Goal: Transaction & Acquisition: Book appointment/travel/reservation

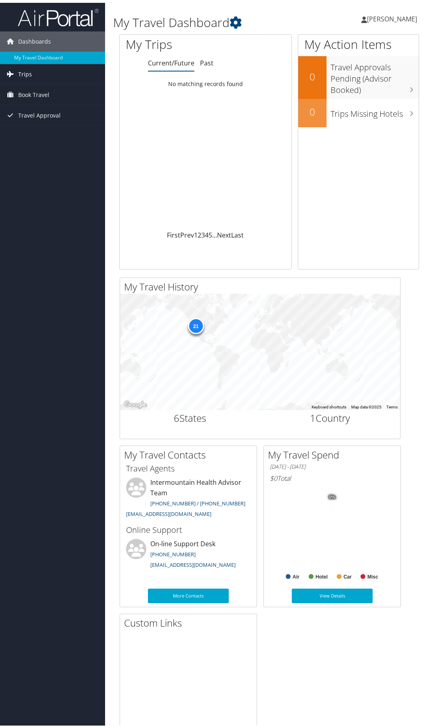
click at [23, 74] on span "Trips" at bounding box center [25, 71] width 14 height 20
click at [29, 89] on link "Current/Future Trips" at bounding box center [52, 88] width 105 height 12
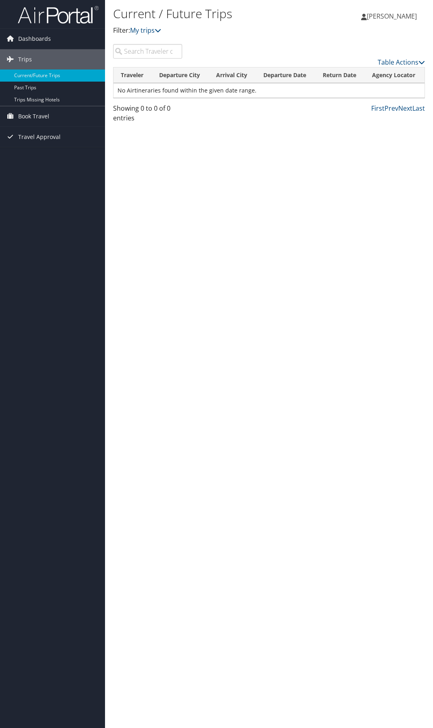
click at [214, 88] on td "No Airtineraries found within the given date range." at bounding box center [268, 90] width 311 height 15
click at [32, 136] on span "Travel Approval" at bounding box center [39, 137] width 42 height 20
click at [31, 153] on link "Pending Trip Approvals" at bounding box center [52, 153] width 105 height 12
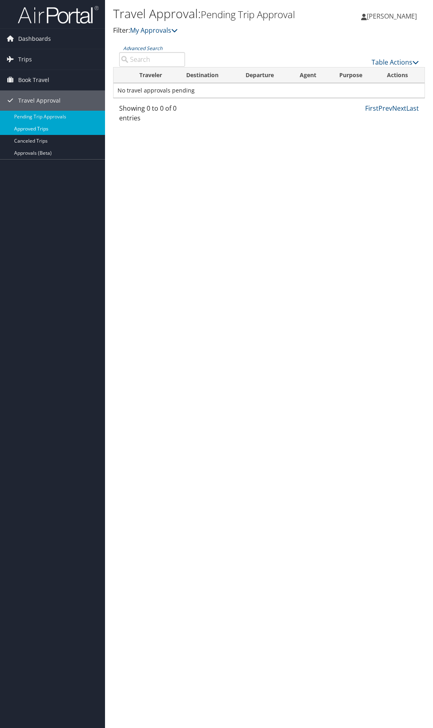
click at [31, 129] on link "Approved Trips" at bounding box center [52, 129] width 105 height 12
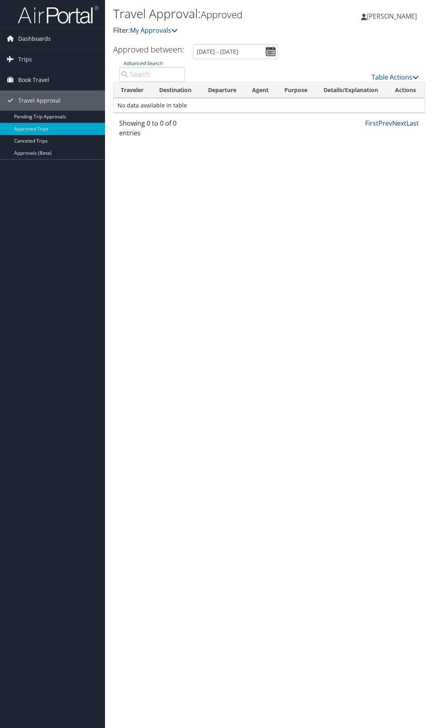
click at [151, 73] on input "Advanced Search" at bounding box center [152, 74] width 66 height 15
click at [27, 131] on link "Approved Trips" at bounding box center [52, 129] width 105 height 12
click at [36, 37] on span "Dashboards" at bounding box center [34, 39] width 33 height 20
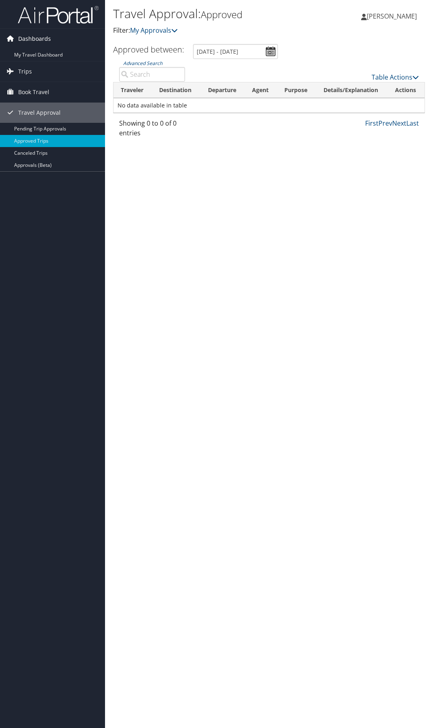
click at [36, 37] on span "Dashboards" at bounding box center [34, 39] width 33 height 20
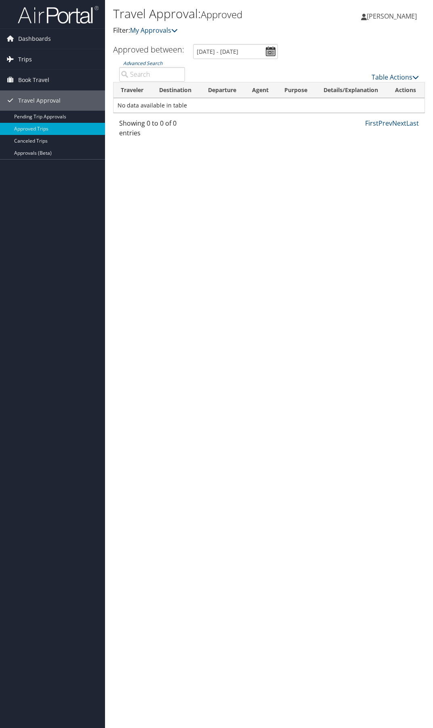
click at [25, 63] on span "Trips" at bounding box center [25, 59] width 14 height 20
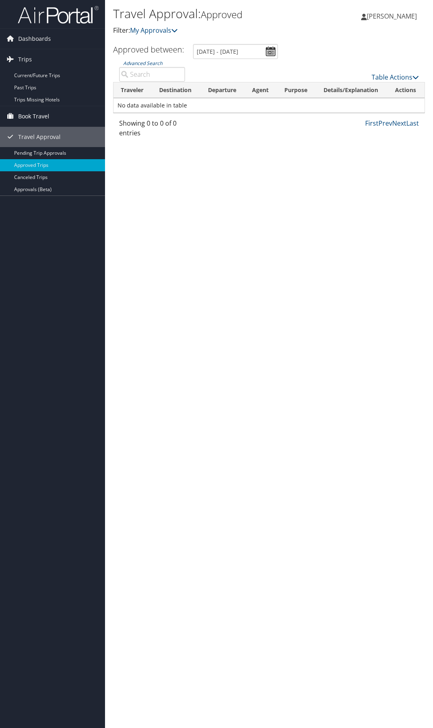
click at [24, 116] on span "Book Travel" at bounding box center [33, 116] width 31 height 20
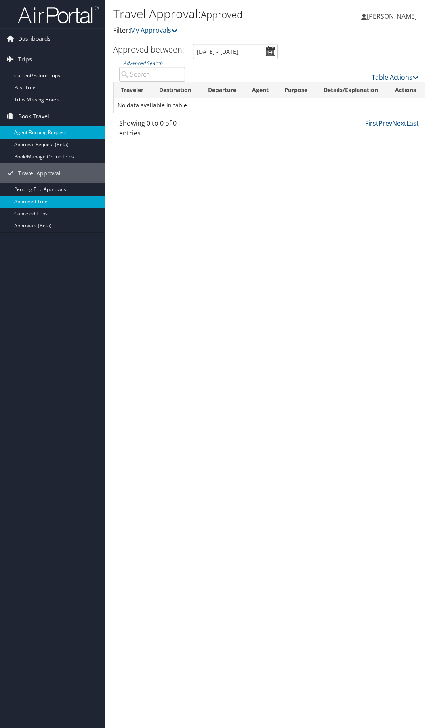
click at [35, 134] on link "Agent Booking Request" at bounding box center [52, 132] width 105 height 12
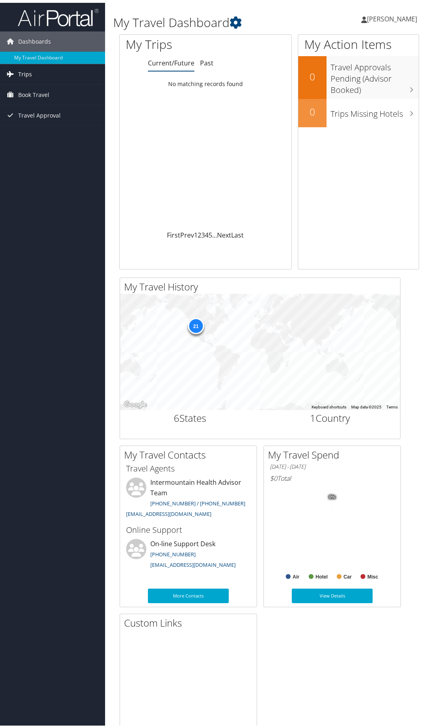
click at [31, 71] on span "Trips" at bounding box center [25, 71] width 14 height 20
click at [32, 88] on link "Current/Future Trips" at bounding box center [52, 88] width 105 height 12
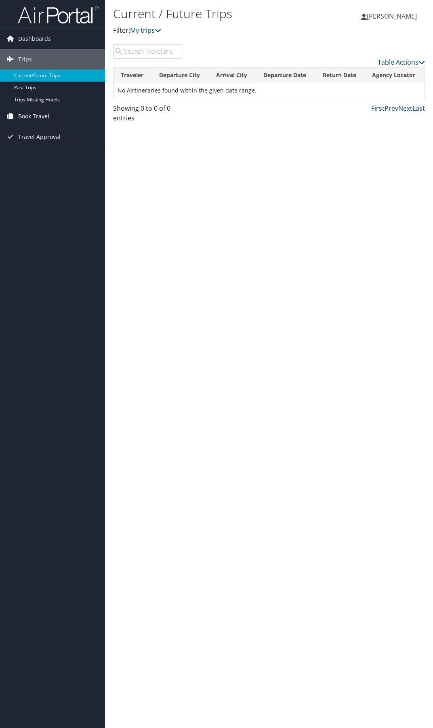
click at [32, 116] on span "Book Travel" at bounding box center [33, 116] width 31 height 20
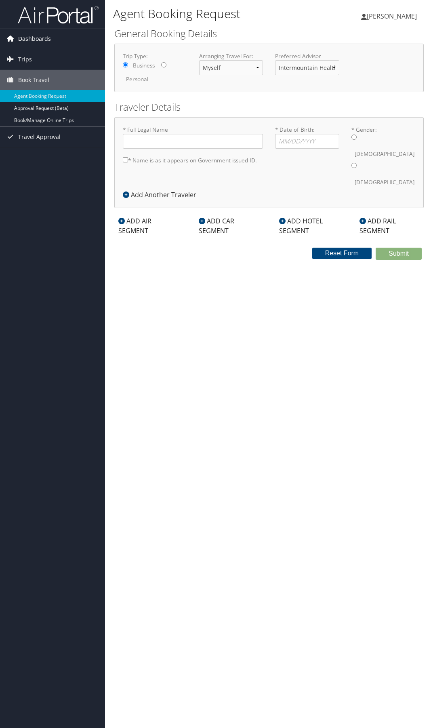
type input "Dayna Joy Greene"
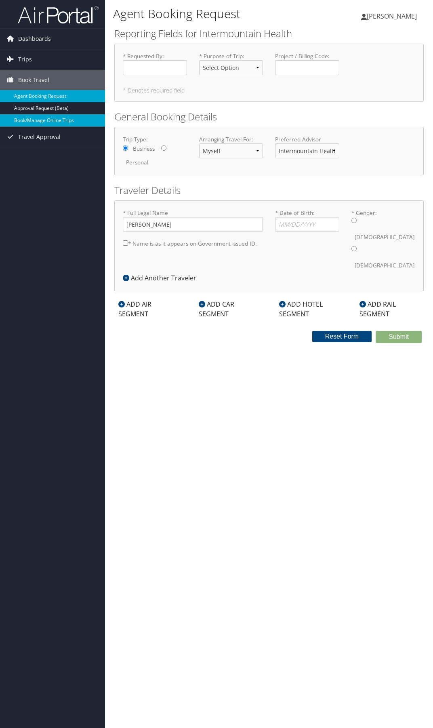
click at [32, 117] on link "Book/Manage Online Trips" at bounding box center [52, 120] width 105 height 12
